Goal: Subscribe to service/newsletter

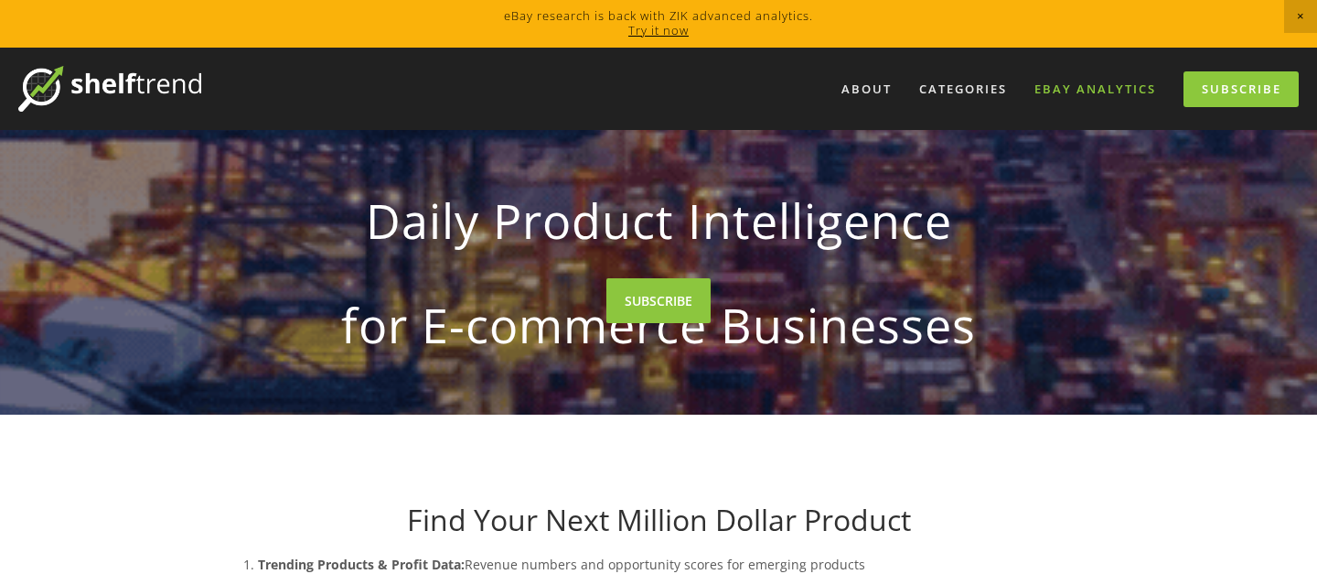
click at [1076, 87] on link "eBay Analytics" at bounding box center [1095, 89] width 145 height 30
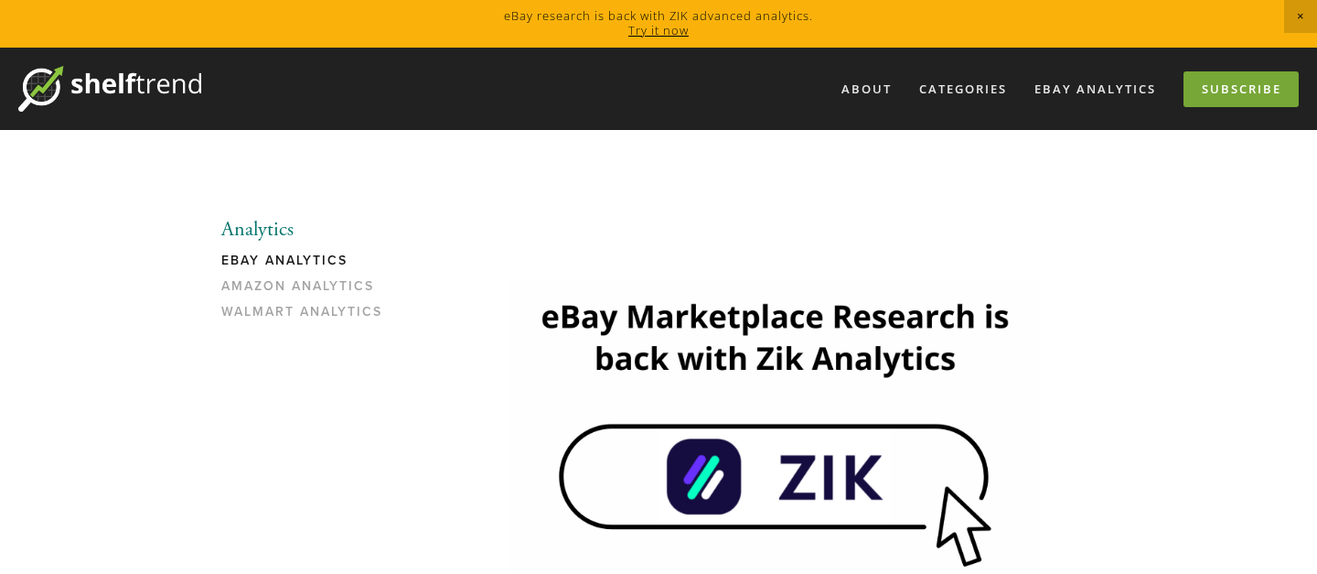
click at [1241, 81] on link "Subscribe" at bounding box center [1241, 89] width 115 height 36
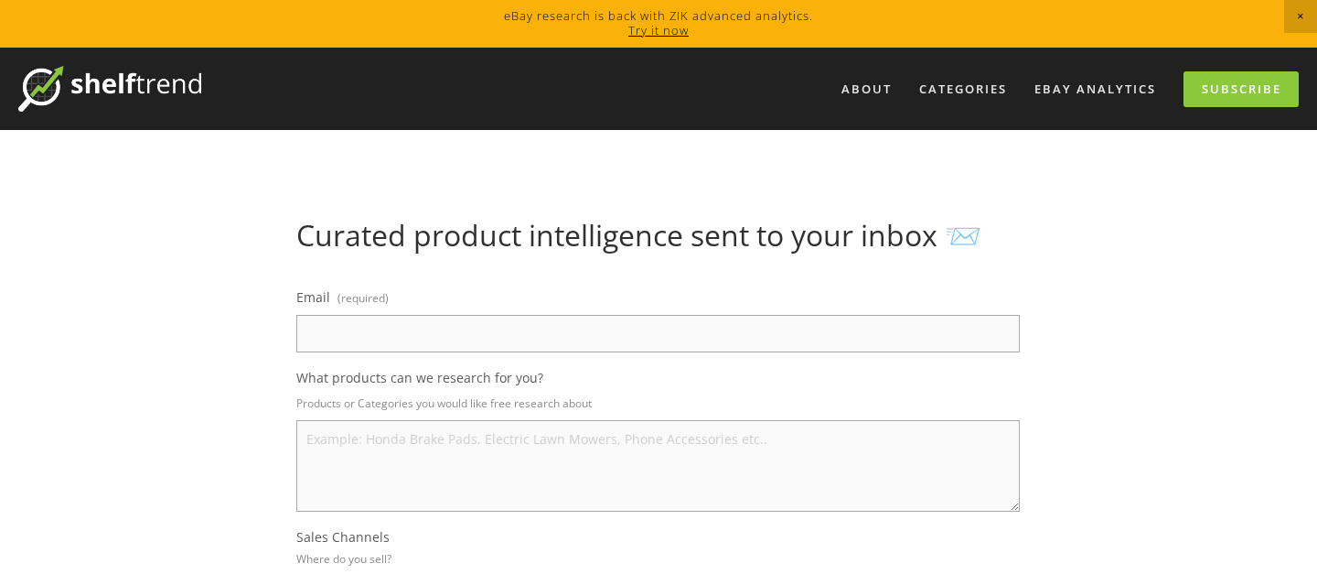
click at [660, 27] on link "Try it now" at bounding box center [658, 30] width 60 height 16
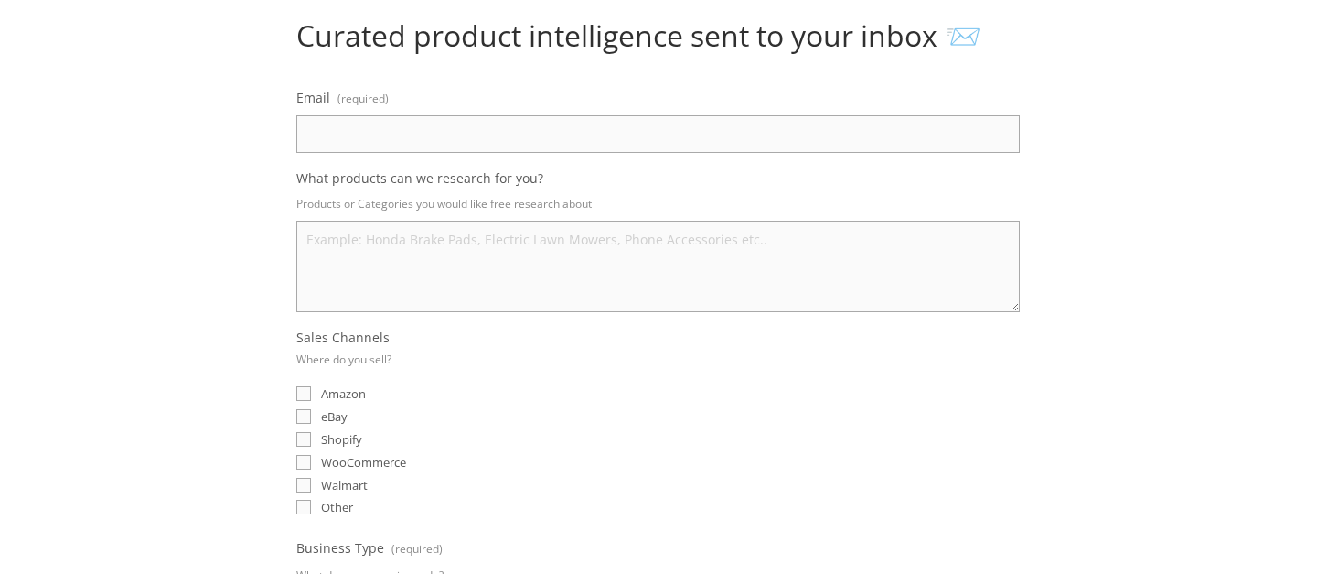
scroll to position [188, 0]
